Goal: Book appointment/travel/reservation

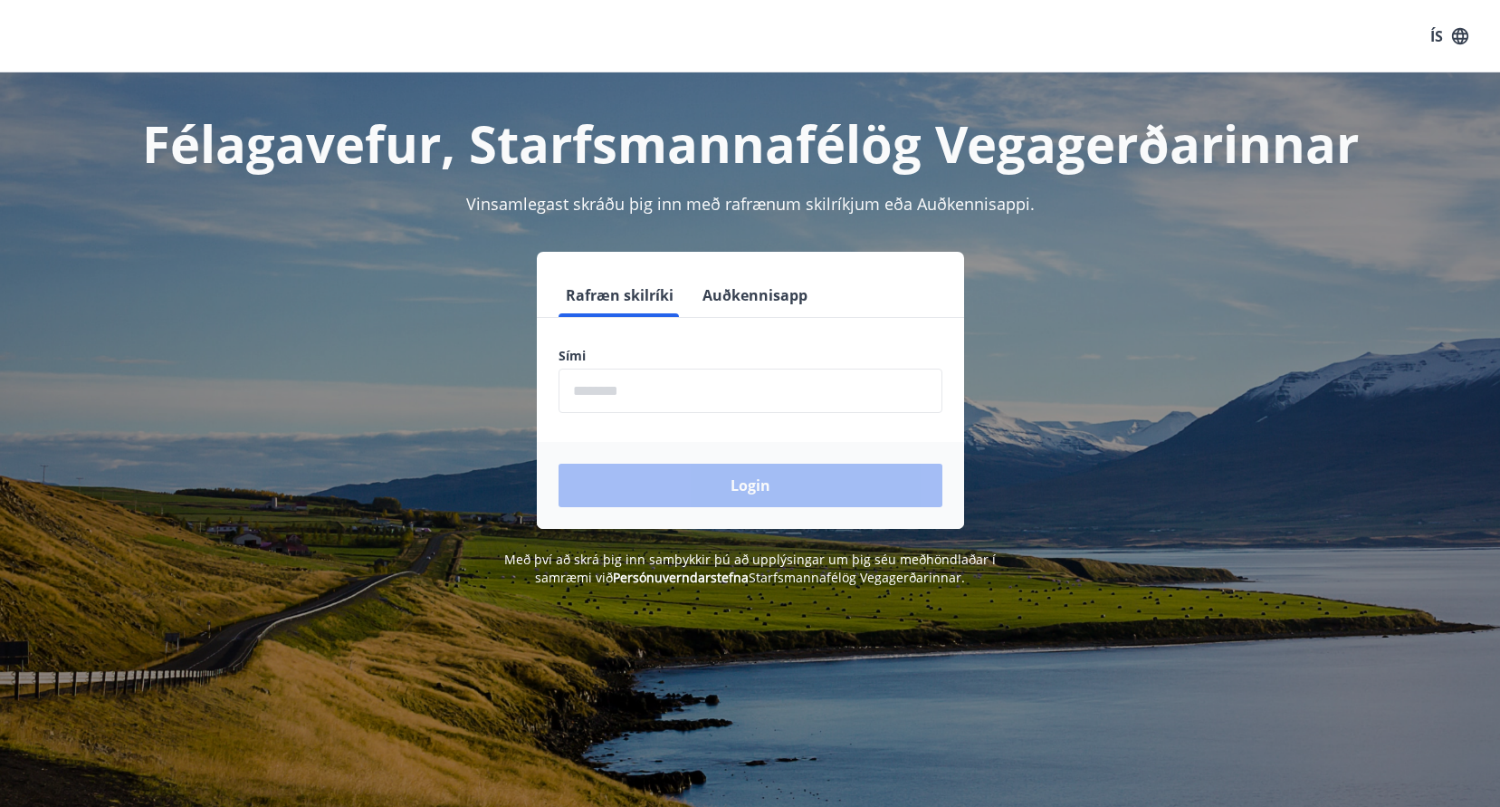
click at [578, 394] on input "phone" at bounding box center [751, 390] width 384 height 44
type input "********"
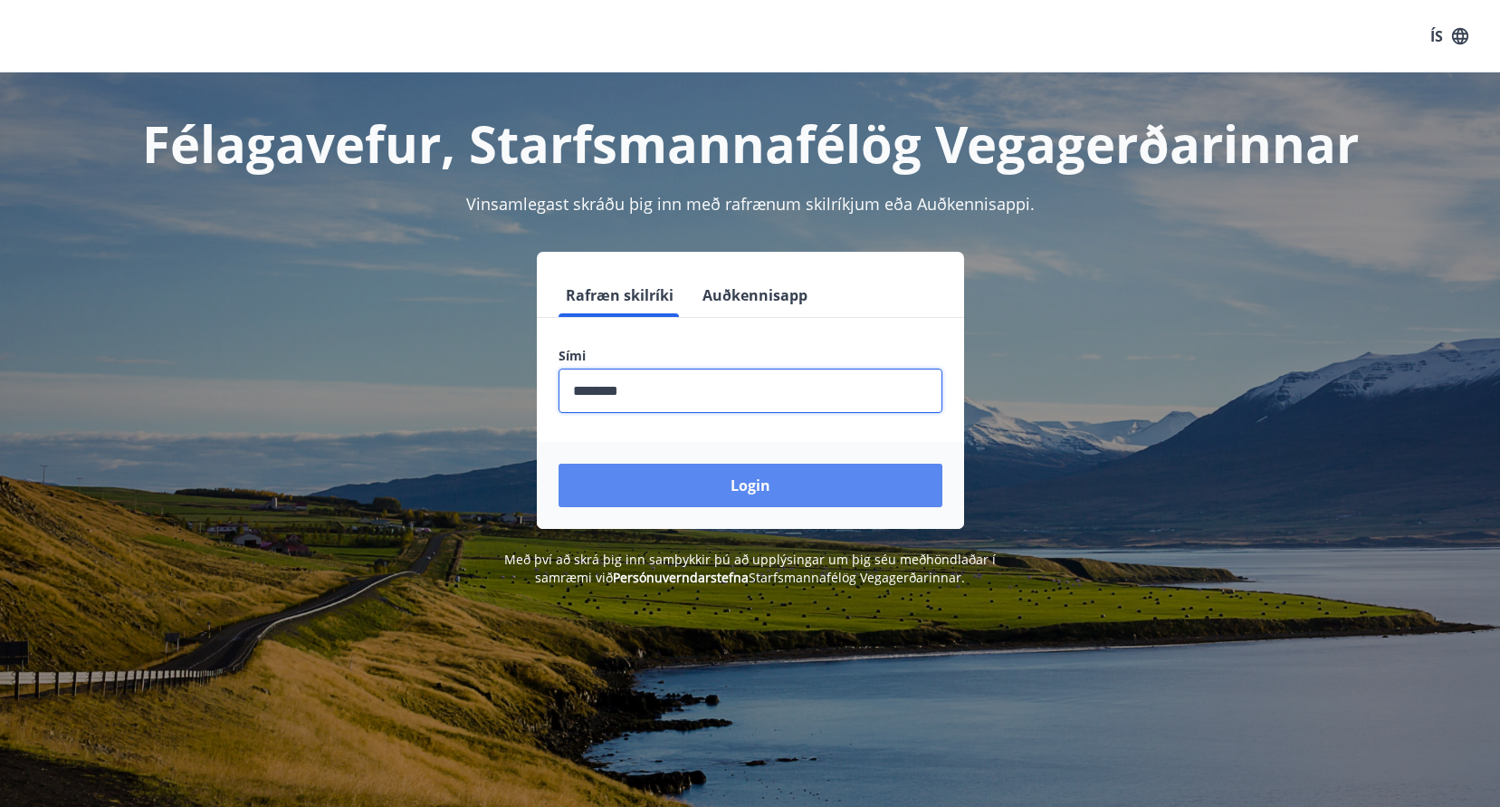
click at [741, 492] on button "Login" at bounding box center [751, 484] width 384 height 43
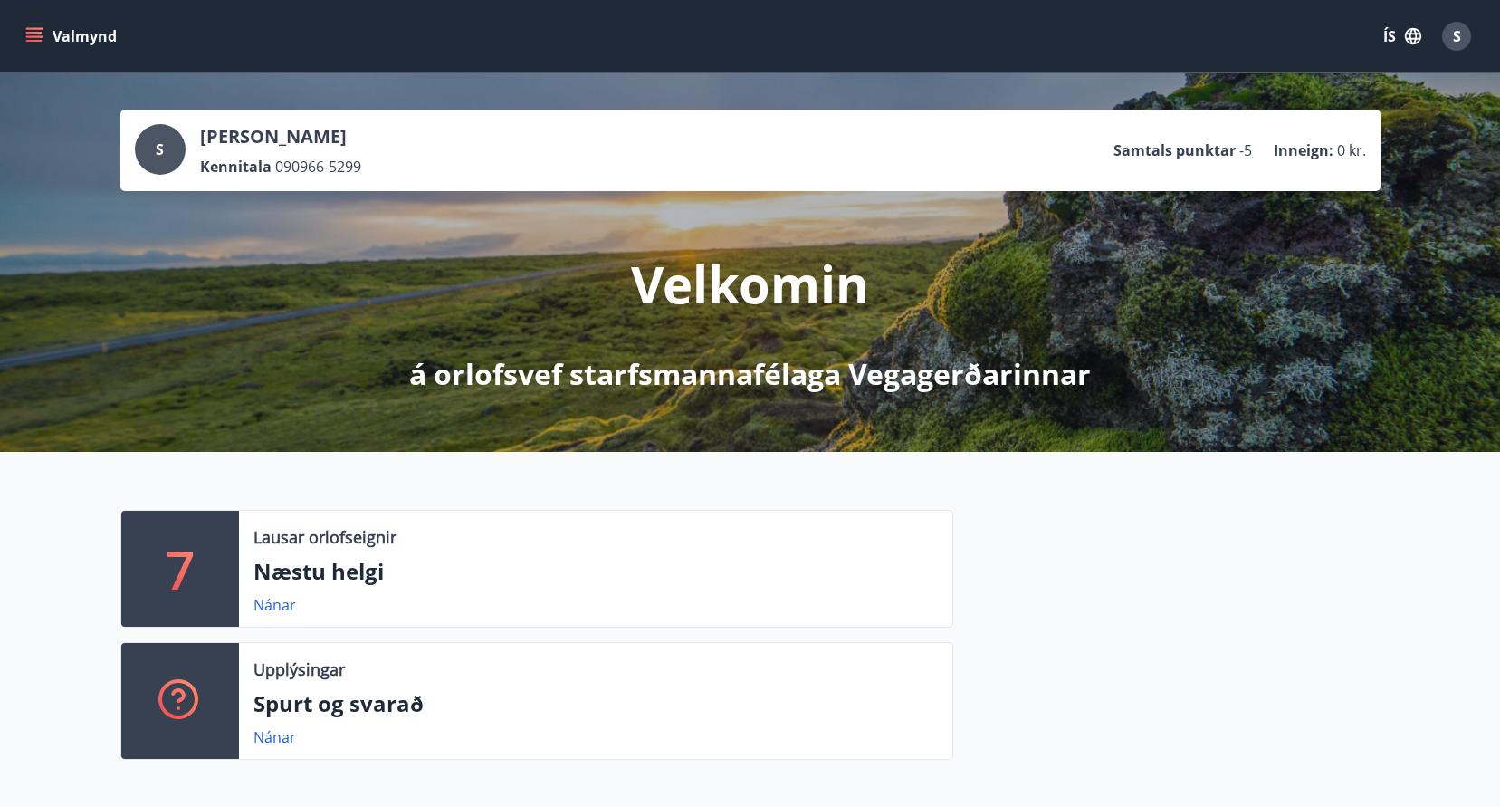
click at [741, 492] on div "7 Lausar orlofseignir Næstu helgi Nánar Upplýsingar Spurt og svarað Nánar" at bounding box center [750, 627] width 1500 height 351
click at [33, 29] on icon "menu" at bounding box center [36, 29] width 20 height 2
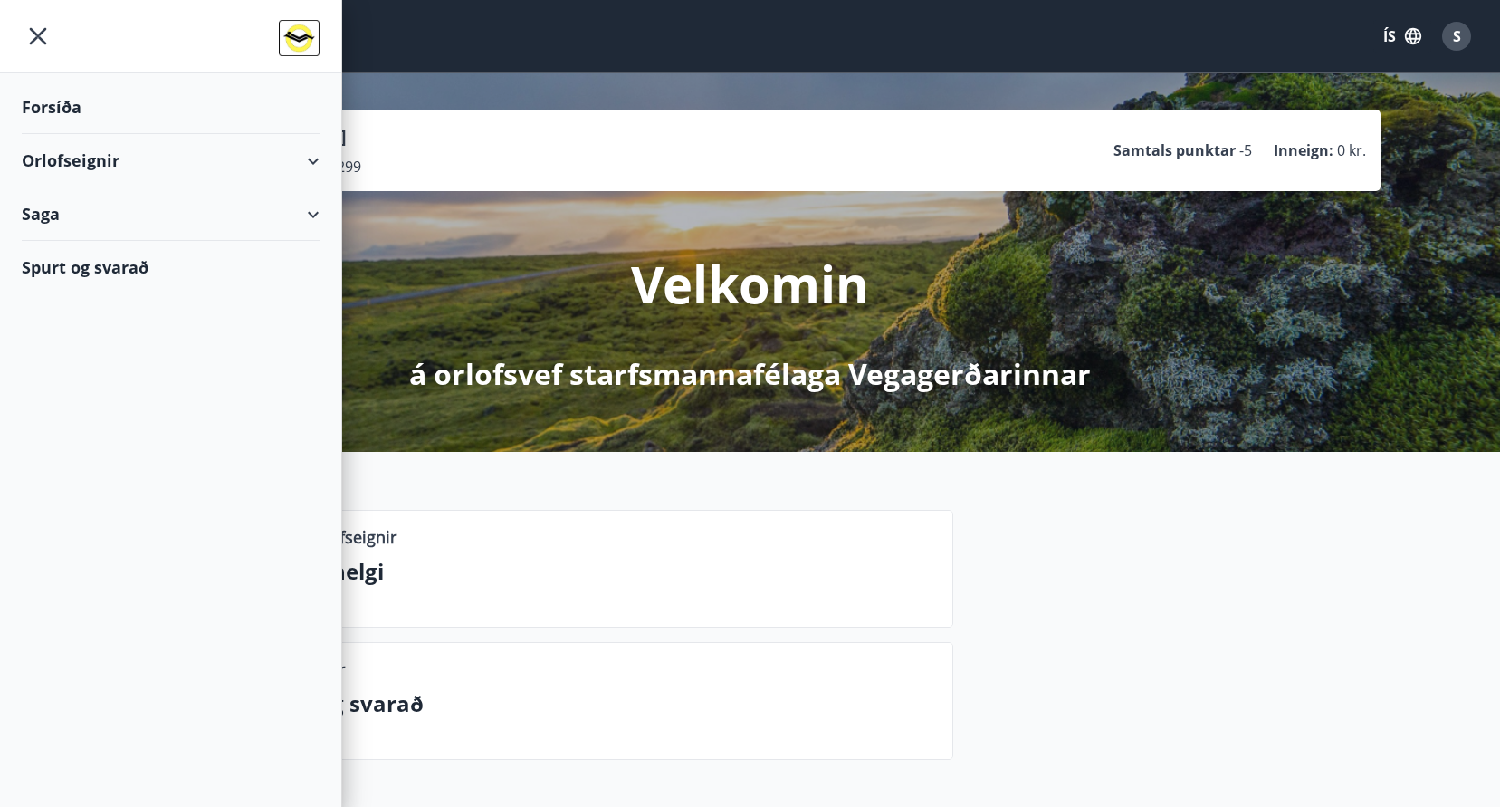
click at [73, 157] on div "Orlofseignir" at bounding box center [171, 160] width 298 height 53
click at [69, 205] on div "Framboð" at bounding box center [170, 206] width 269 height 38
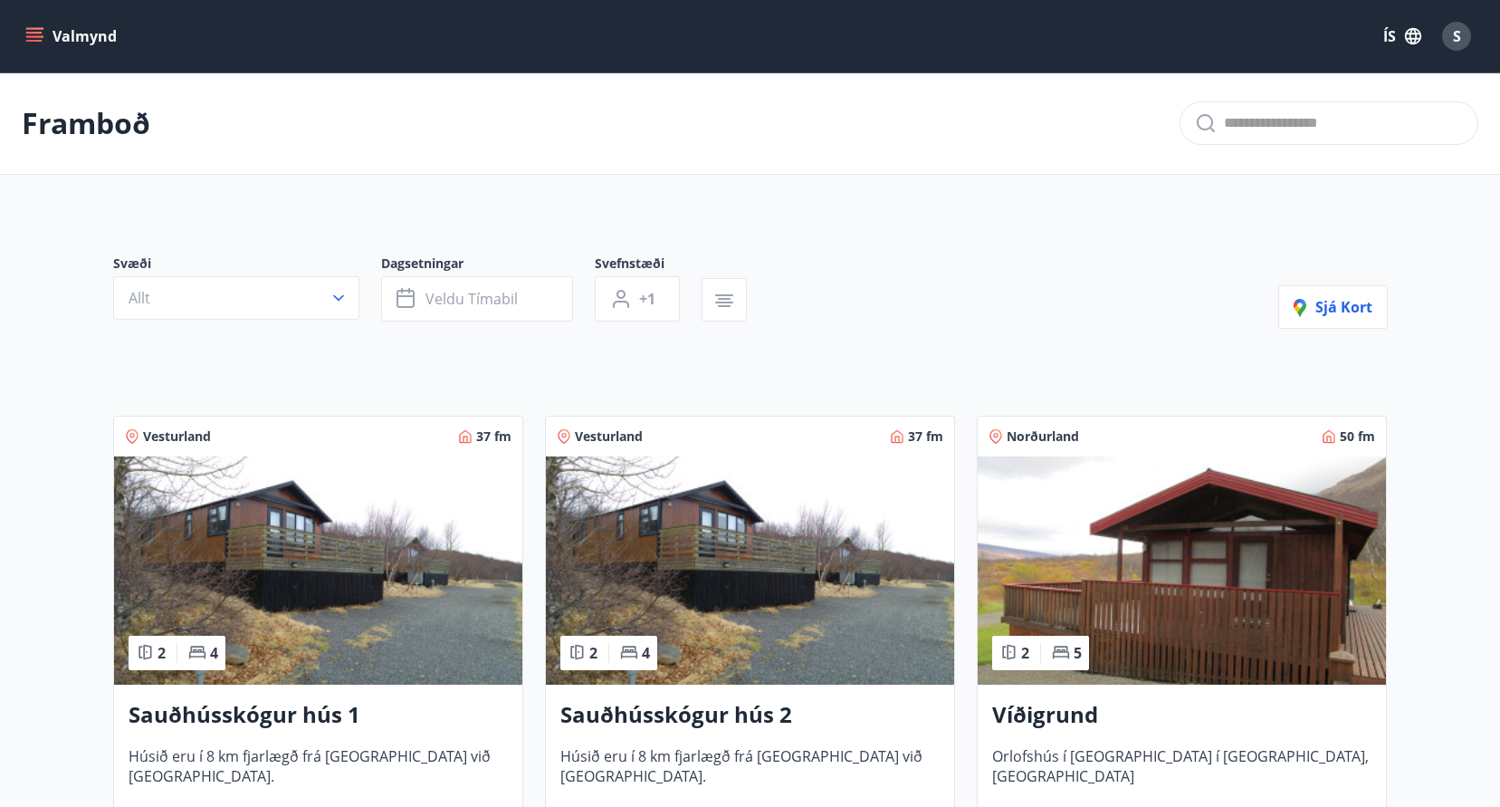
click at [38, 28] on icon "menu" at bounding box center [36, 29] width 20 height 2
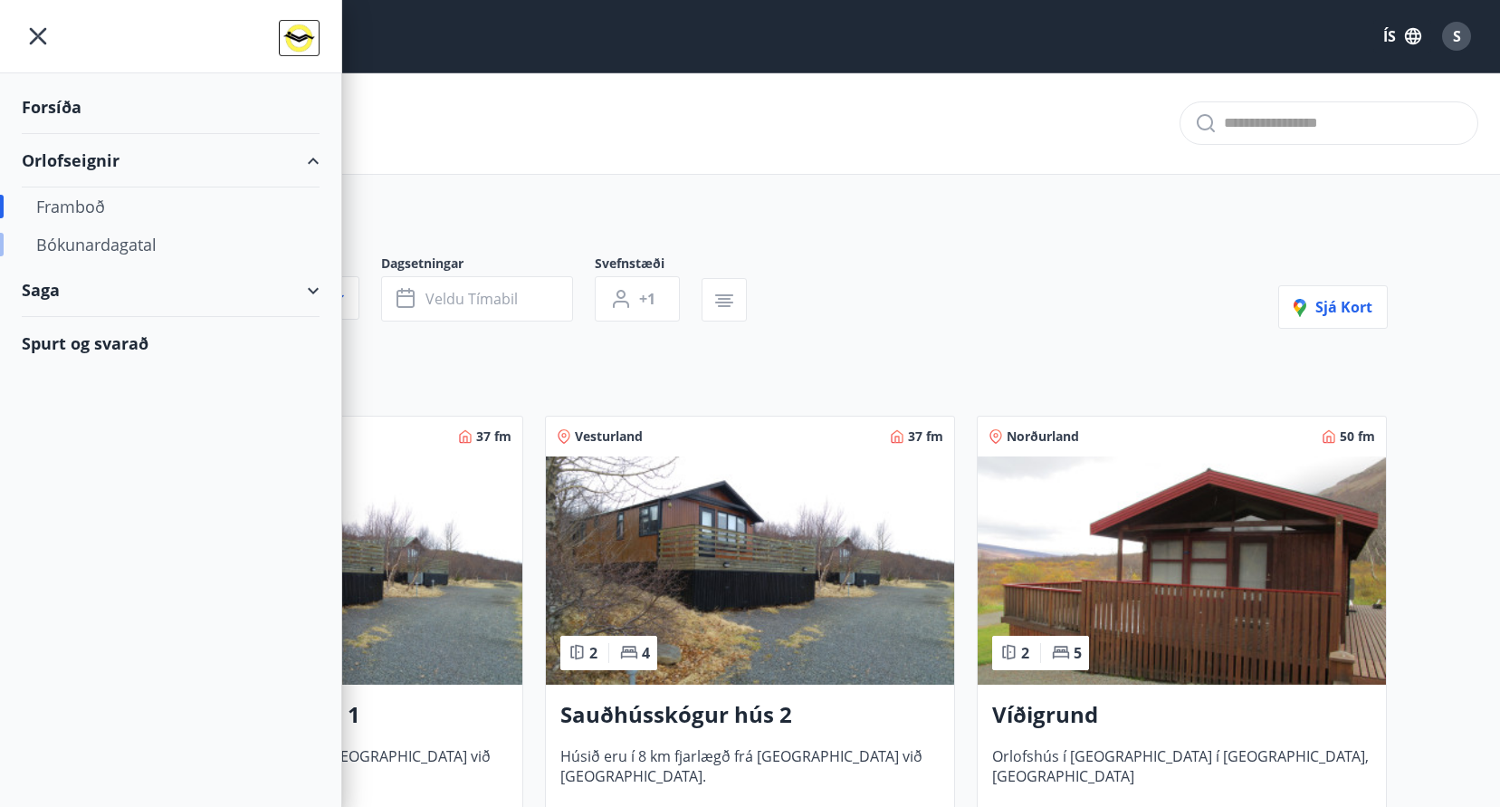
click at [81, 249] on div "Bókunardagatal" at bounding box center [170, 244] width 269 height 38
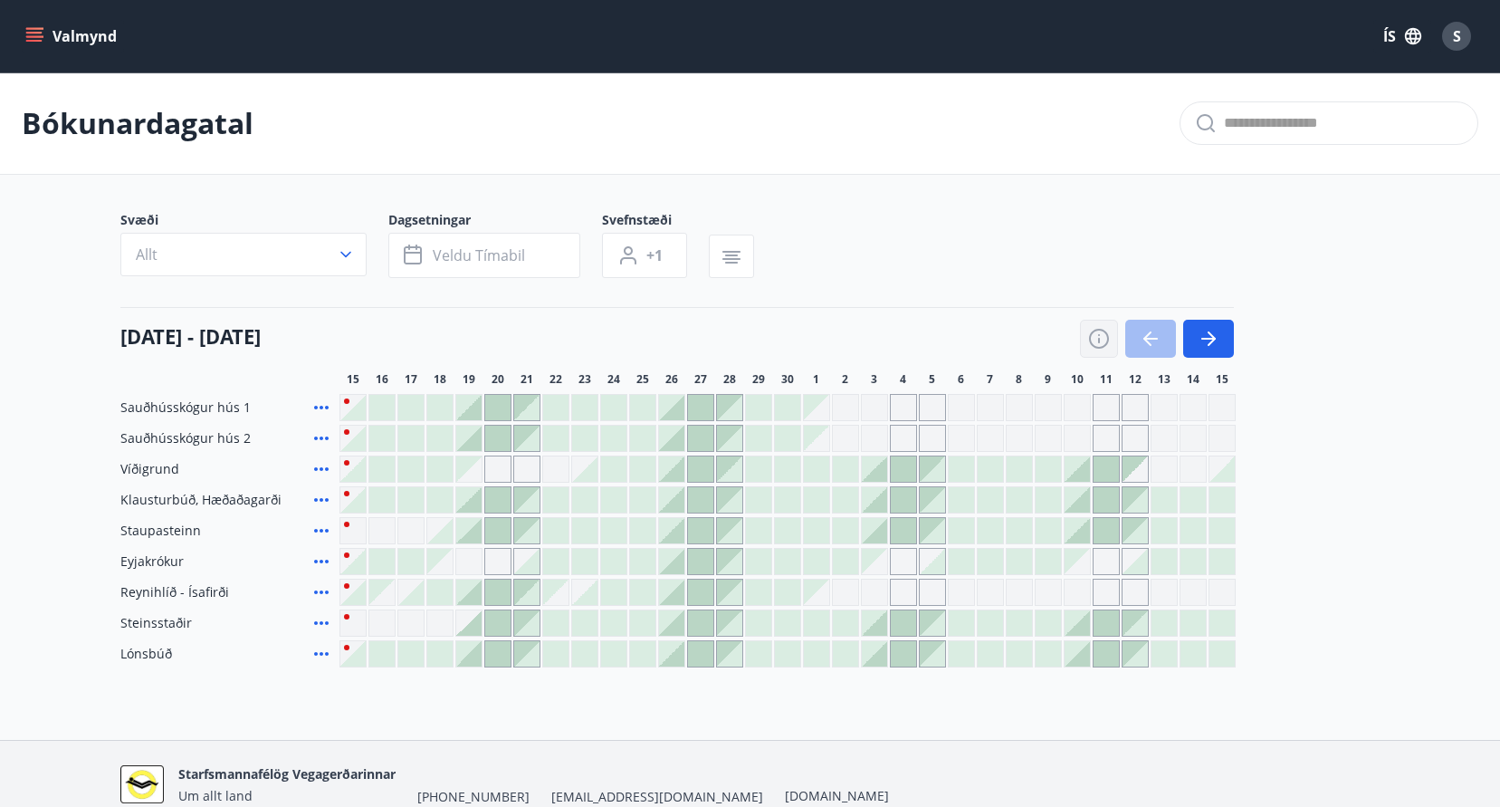
click at [1098, 343] on icon "button" at bounding box center [1099, 339] width 22 height 22
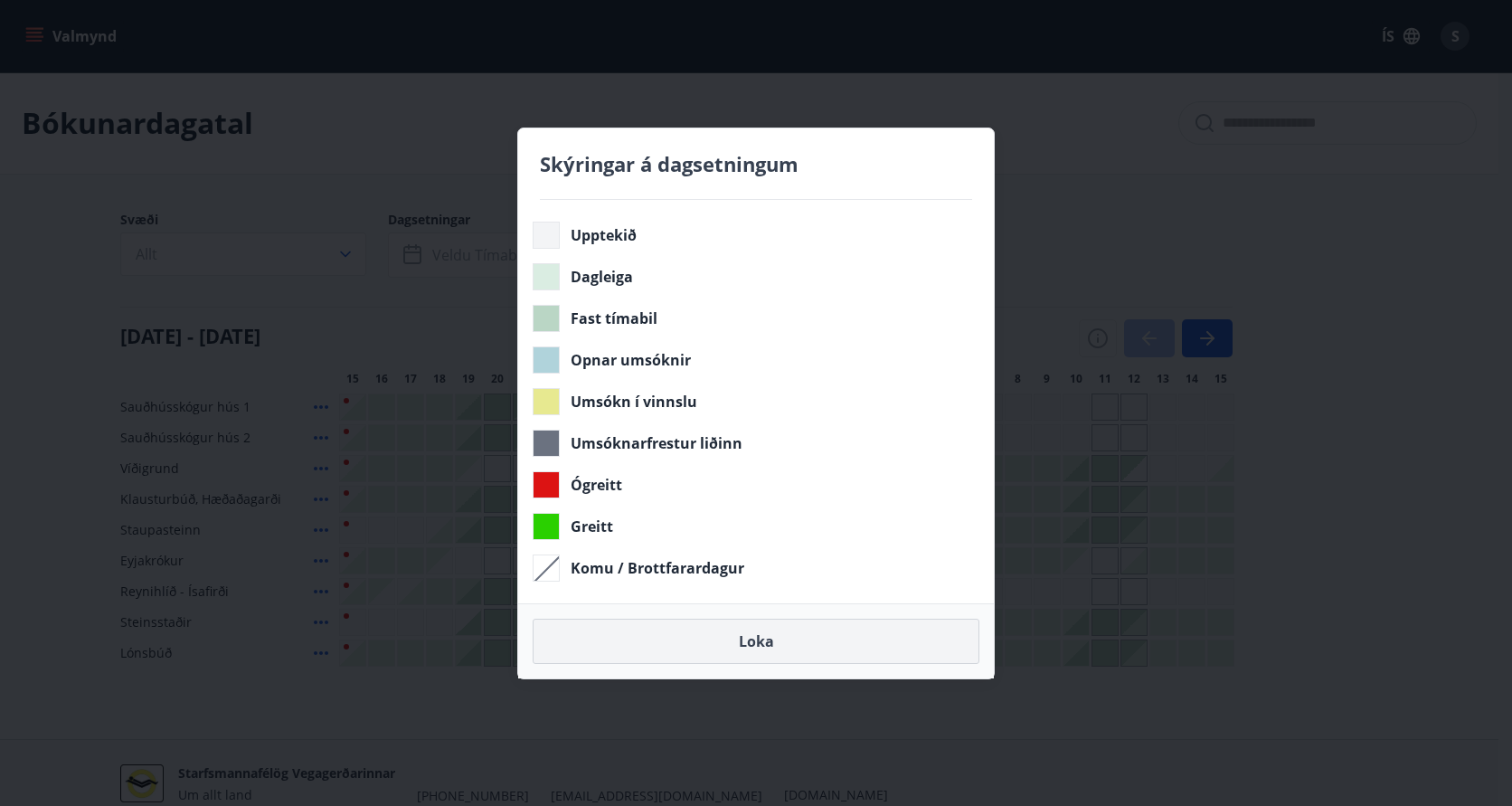
click at [747, 625] on button "Loka" at bounding box center [755, 640] width 446 height 45
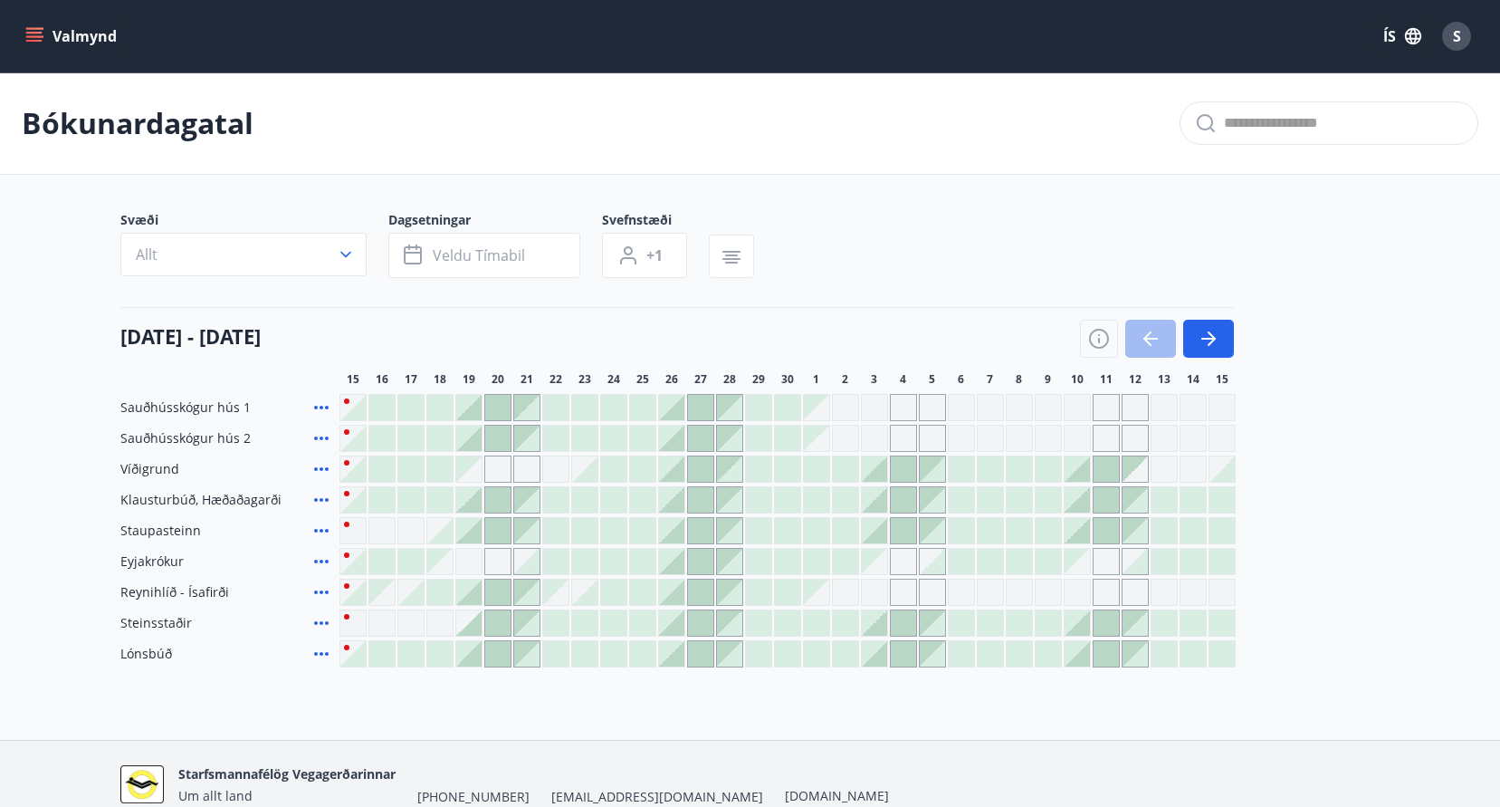
click at [361, 414] on div at bounding box center [352, 407] width 25 height 25
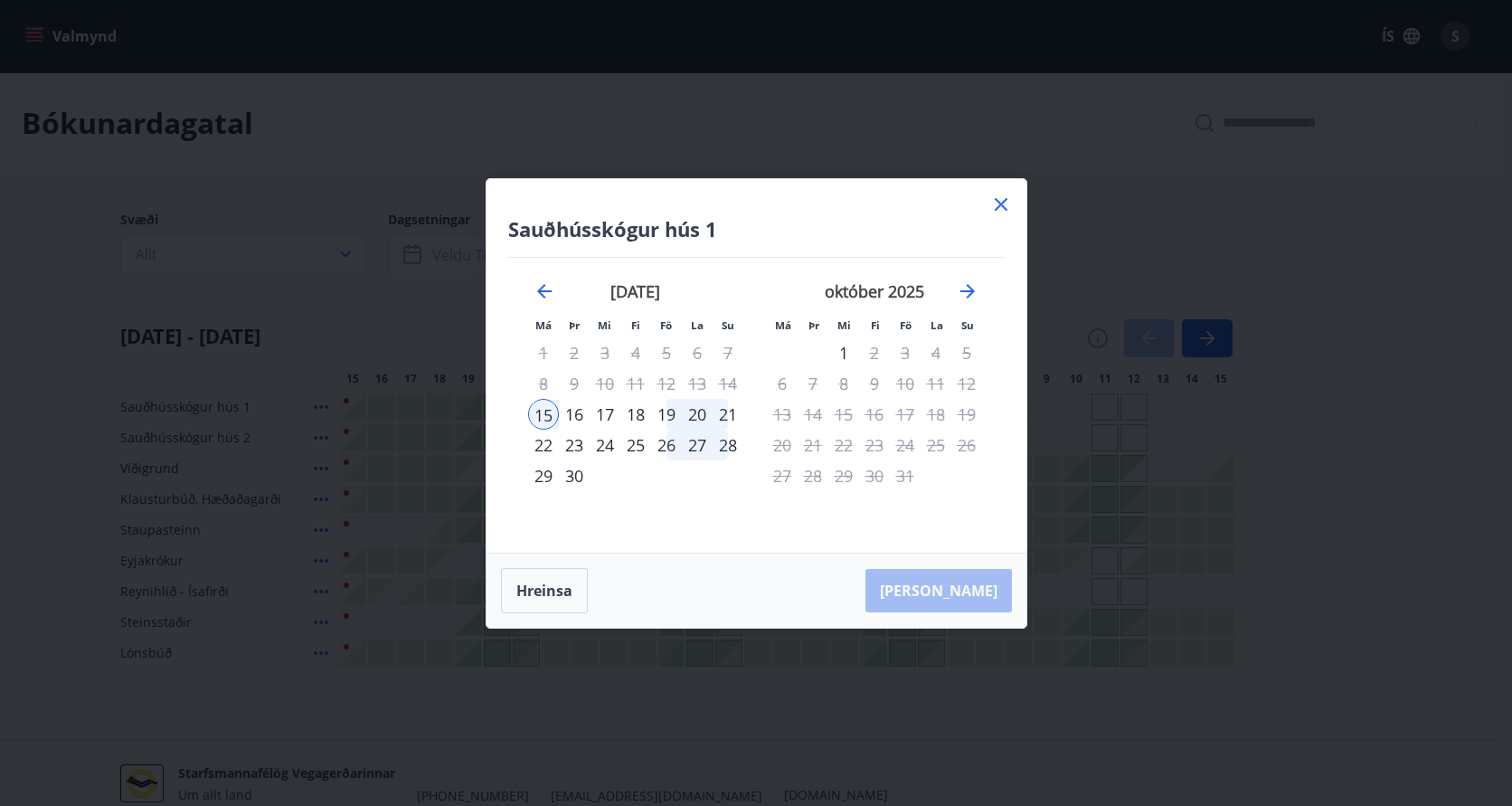
click at [576, 413] on div "16" at bounding box center [573, 413] width 31 height 31
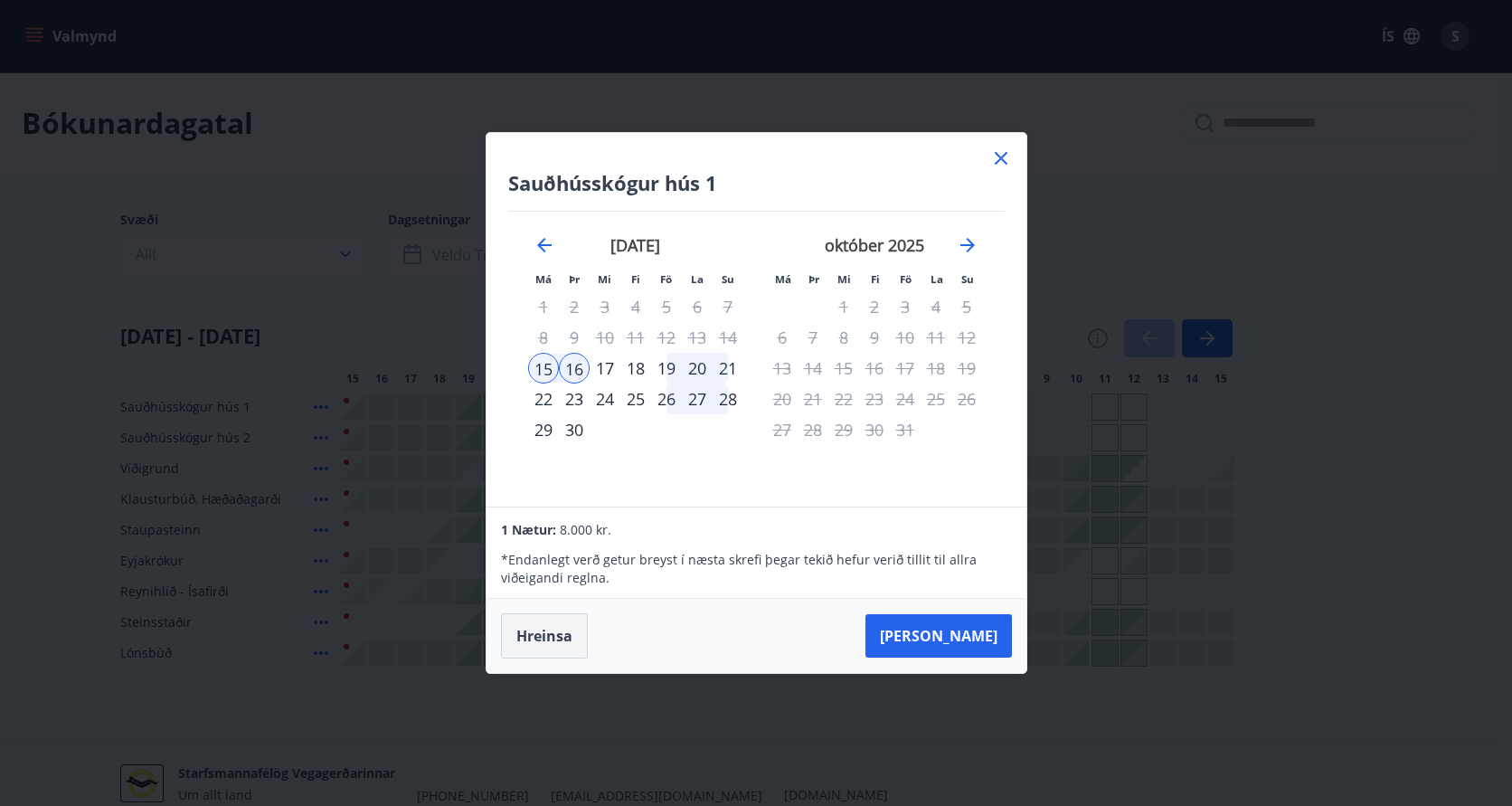
click at [537, 630] on button "Hreinsa" at bounding box center [544, 635] width 87 height 45
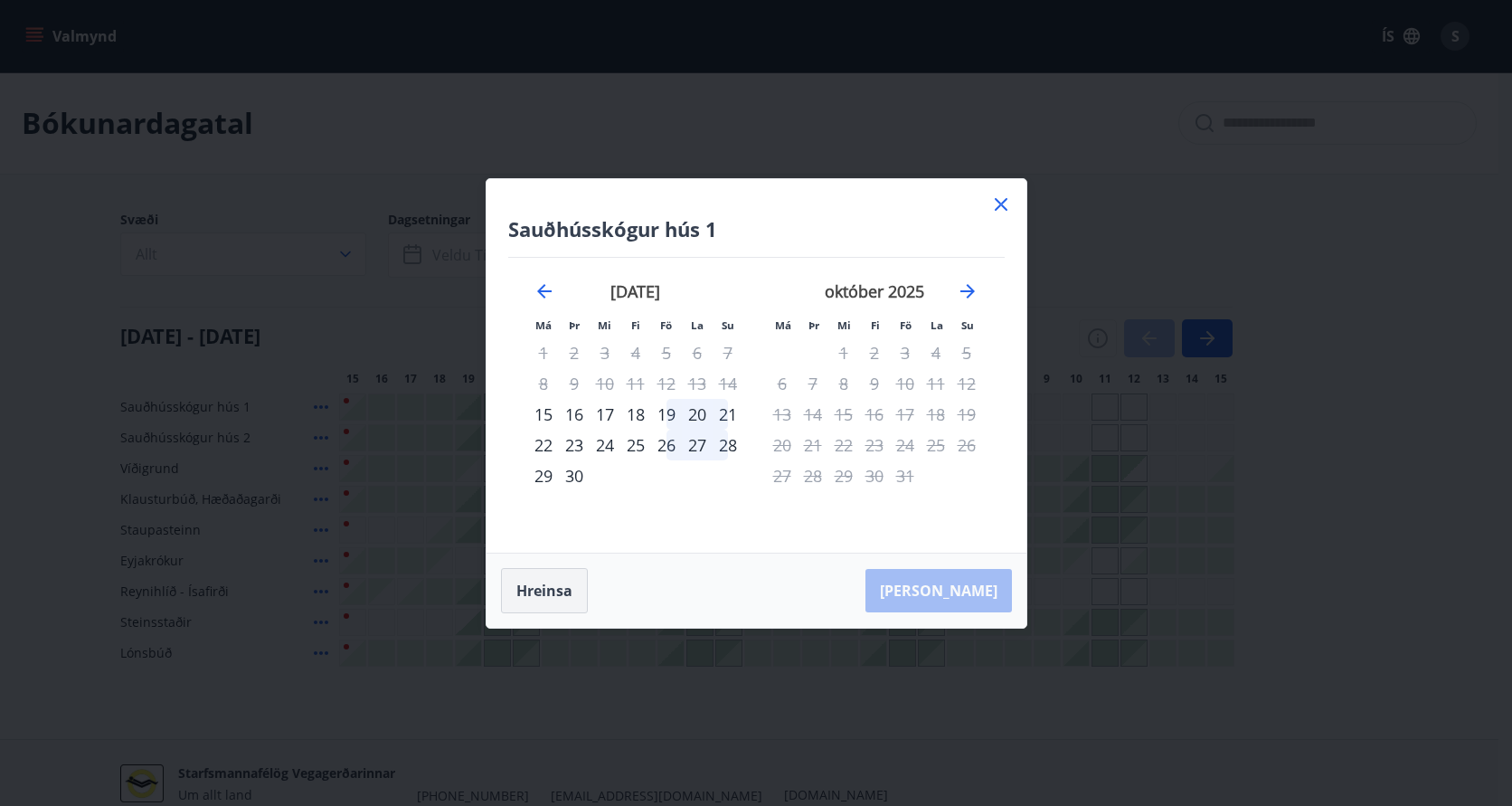
click at [541, 583] on button "Hreinsa" at bounding box center [544, 590] width 87 height 45
click at [1000, 204] on icon at bounding box center [1000, 204] width 3 height 3
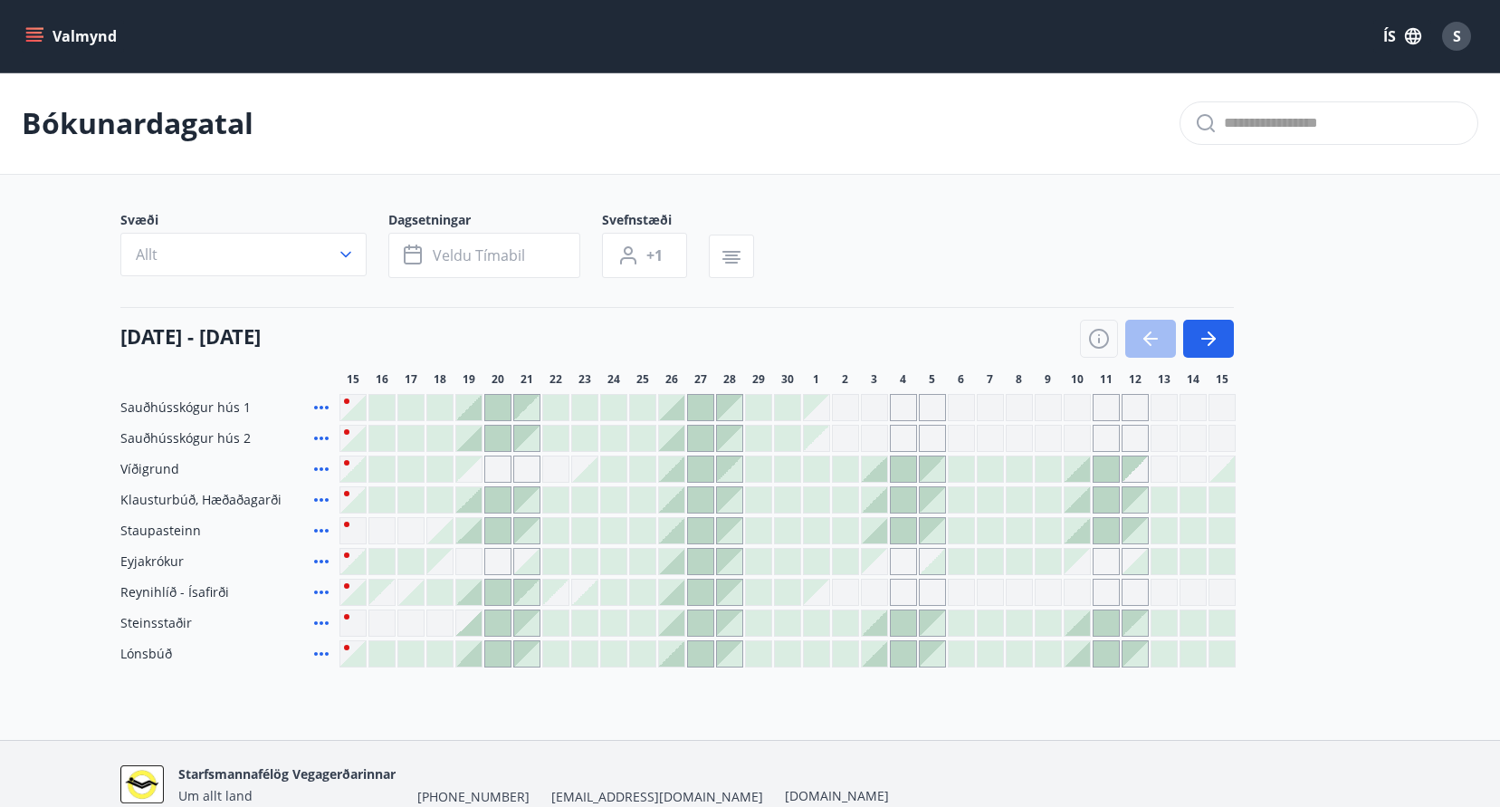
click at [1001, 204] on main "Bókunardagatal Svæði Allt Dagsetningar Veldu tímabil Svefnstæði +1 [DATE] - [DA…" at bounding box center [750, 369] width 1500 height 595
click at [416, 597] on div at bounding box center [410, 591] width 25 height 25
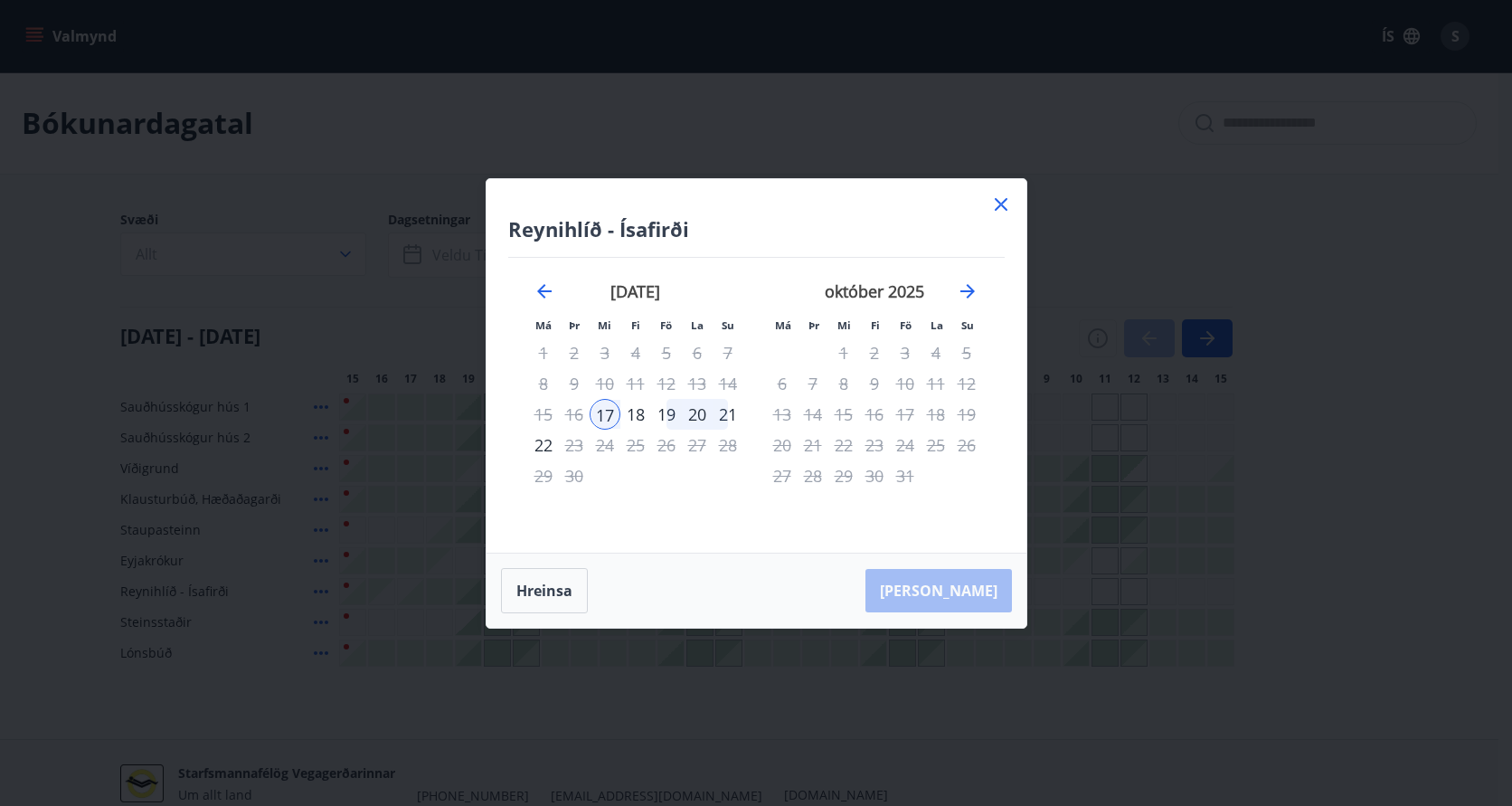
click at [638, 411] on div "18" at bounding box center [635, 413] width 31 height 31
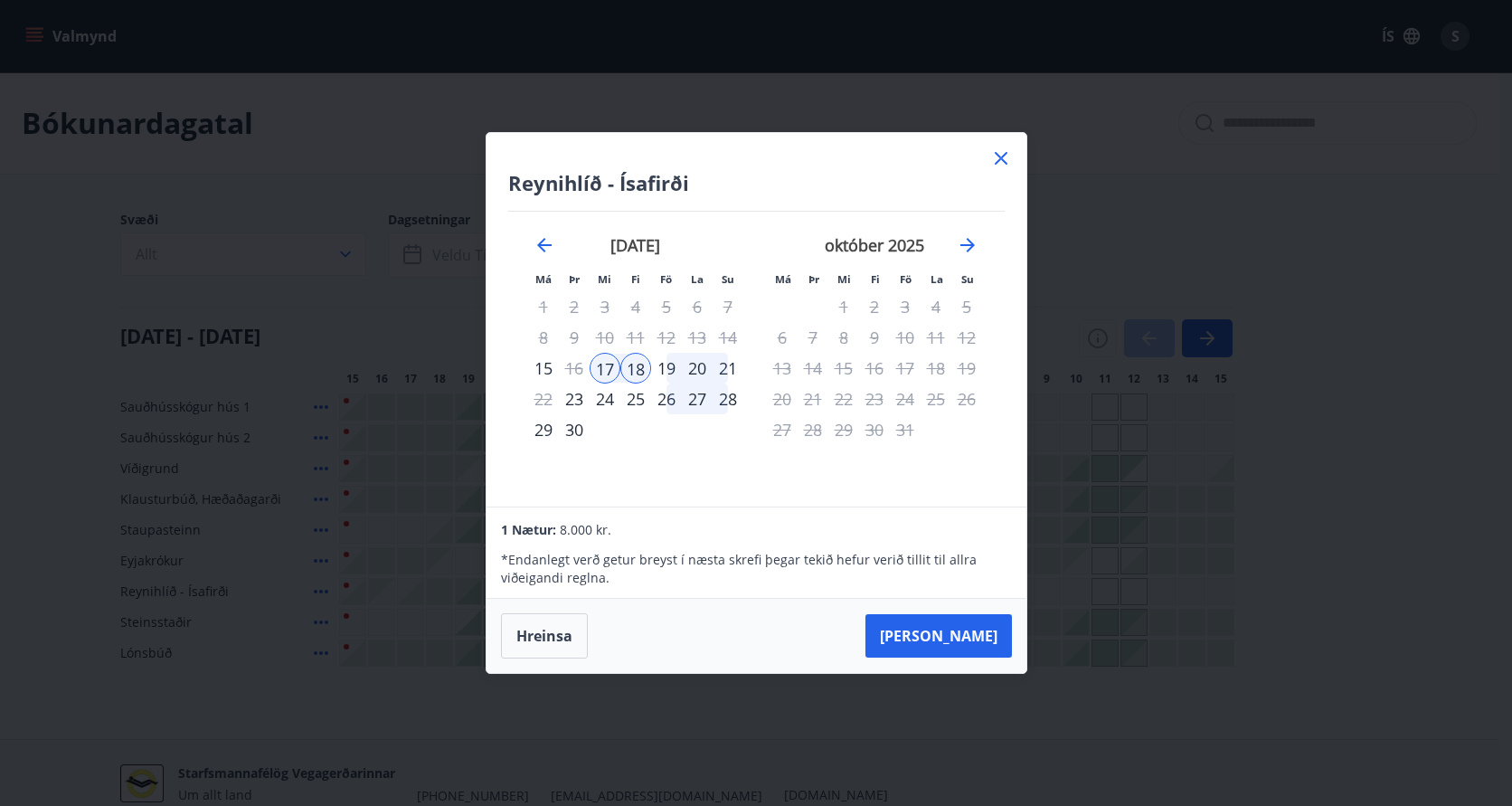
click at [998, 157] on icon at bounding box center [1001, 159] width 22 height 22
